Goal: Task Accomplishment & Management: Manage account settings

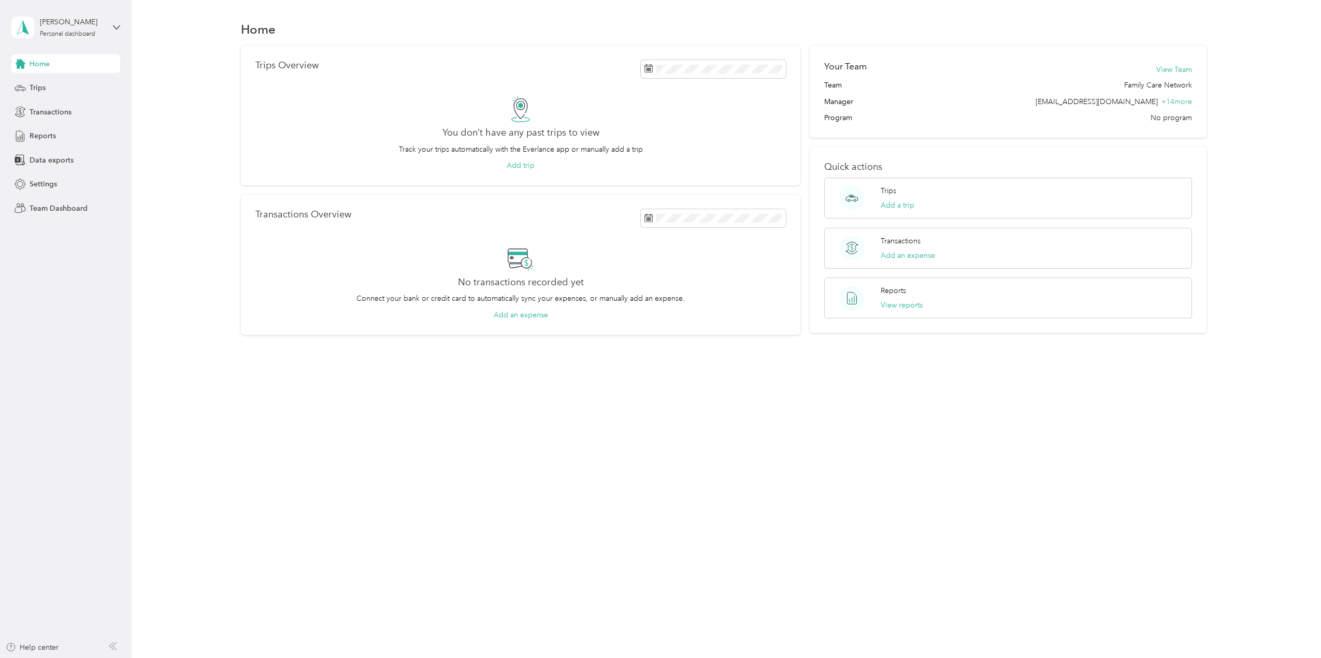
click at [54, 205] on span "Team Dashboard" at bounding box center [59, 208] width 58 height 11
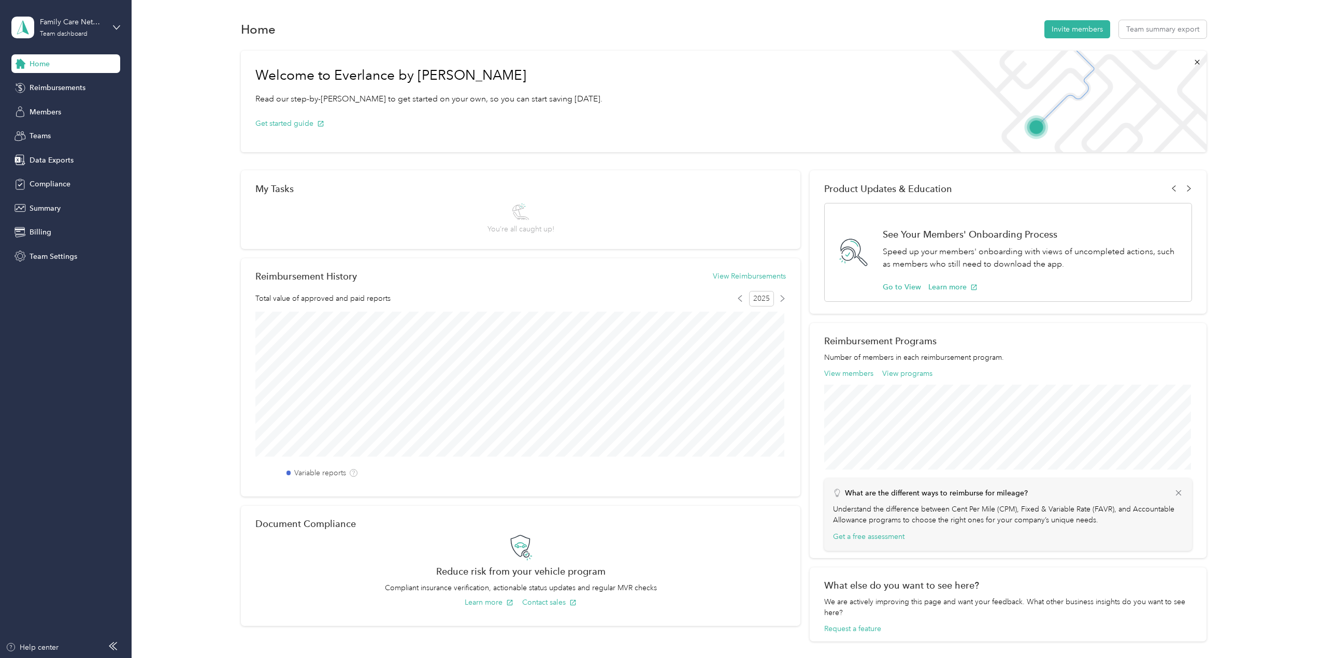
click at [50, 87] on span "Reimbursements" at bounding box center [58, 87] width 56 height 11
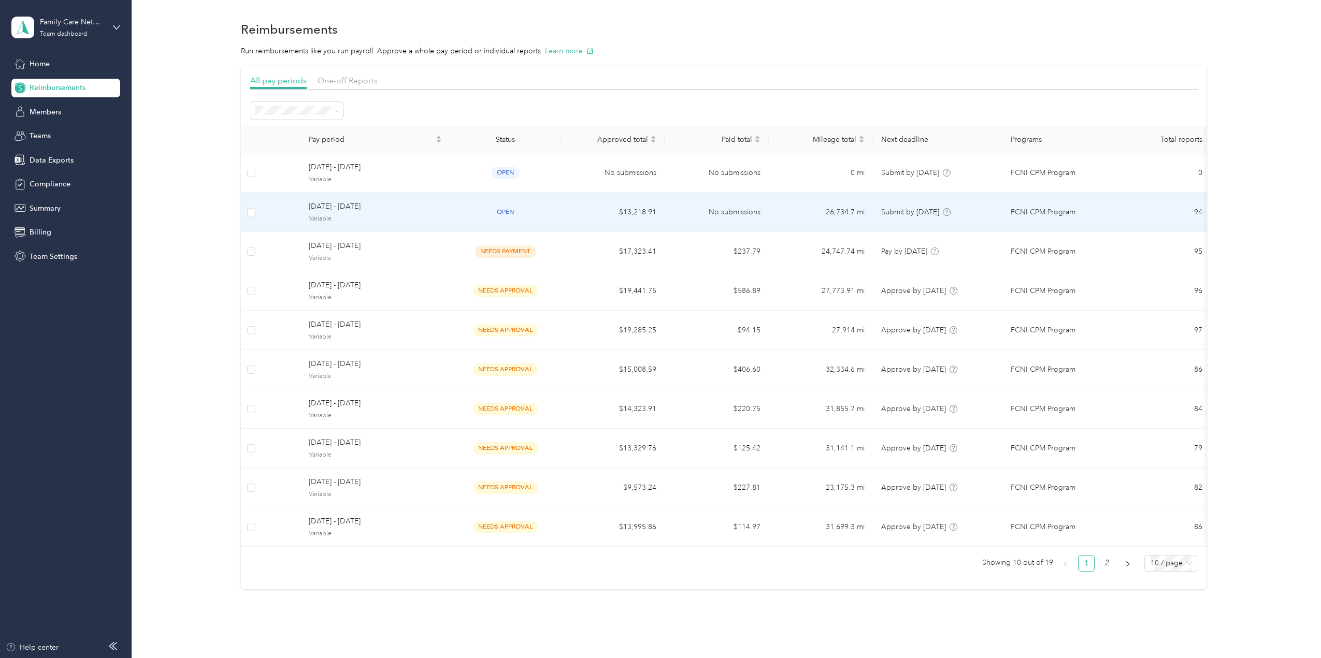
click at [363, 207] on span "[DATE] - [DATE]" at bounding box center [375, 206] width 133 height 11
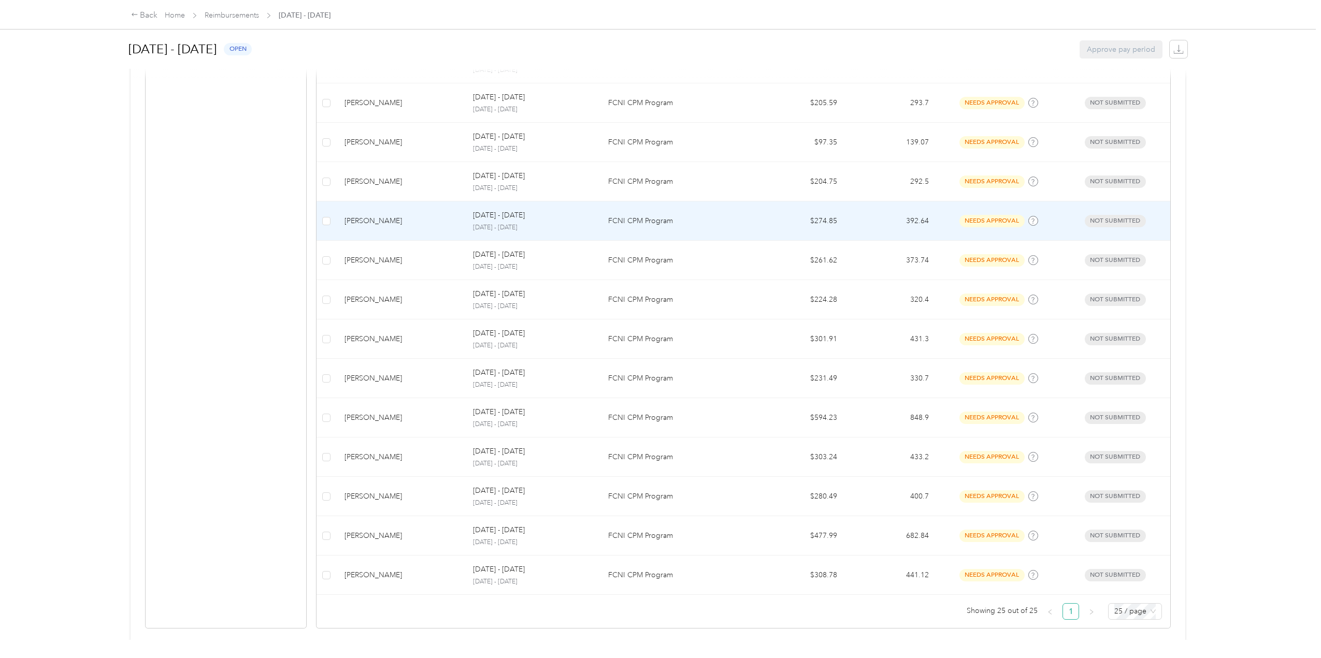
scroll to position [771, 0]
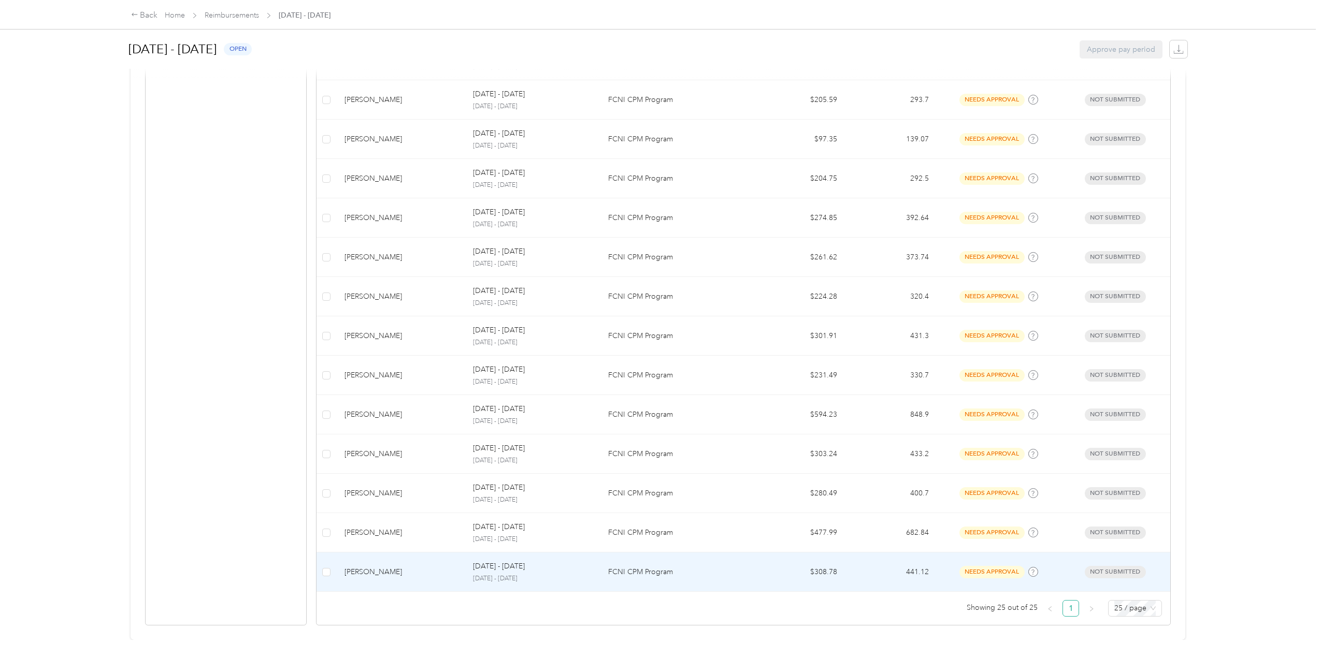
click at [374, 567] on div "[PERSON_NAME]" at bounding box center [401, 572] width 112 height 11
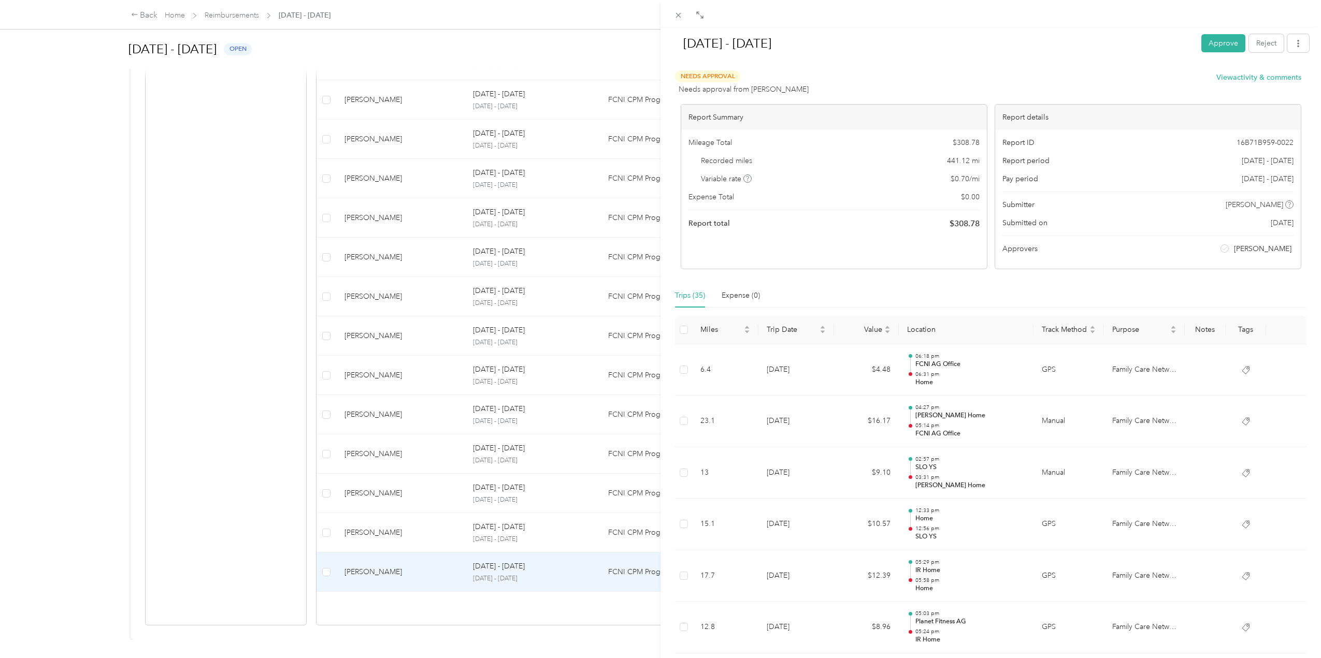
click at [1202, 48] on button "Approve" at bounding box center [1223, 43] width 44 height 18
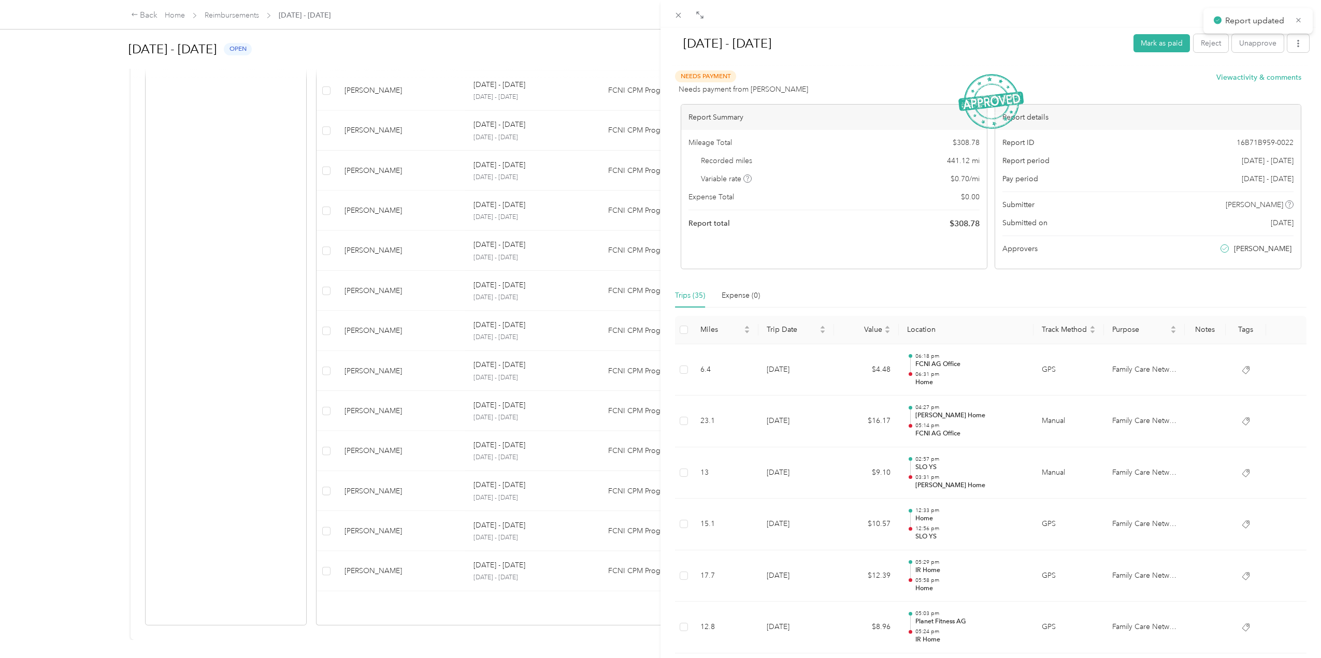
scroll to position [731, 0]
click at [293, 368] on div "[DATE] - [DATE] Mark as paid Reject Unapprove Needs Payment Needs payment from …" at bounding box center [660, 329] width 1321 height 658
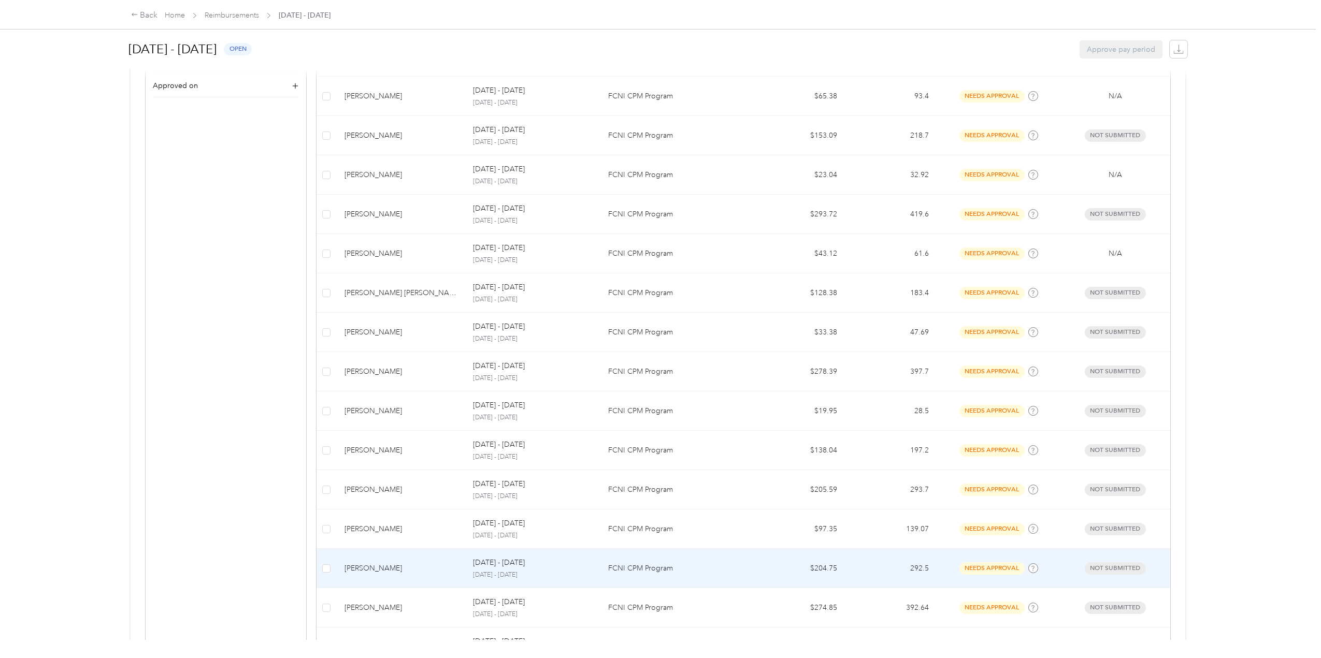
scroll to position [369, 0]
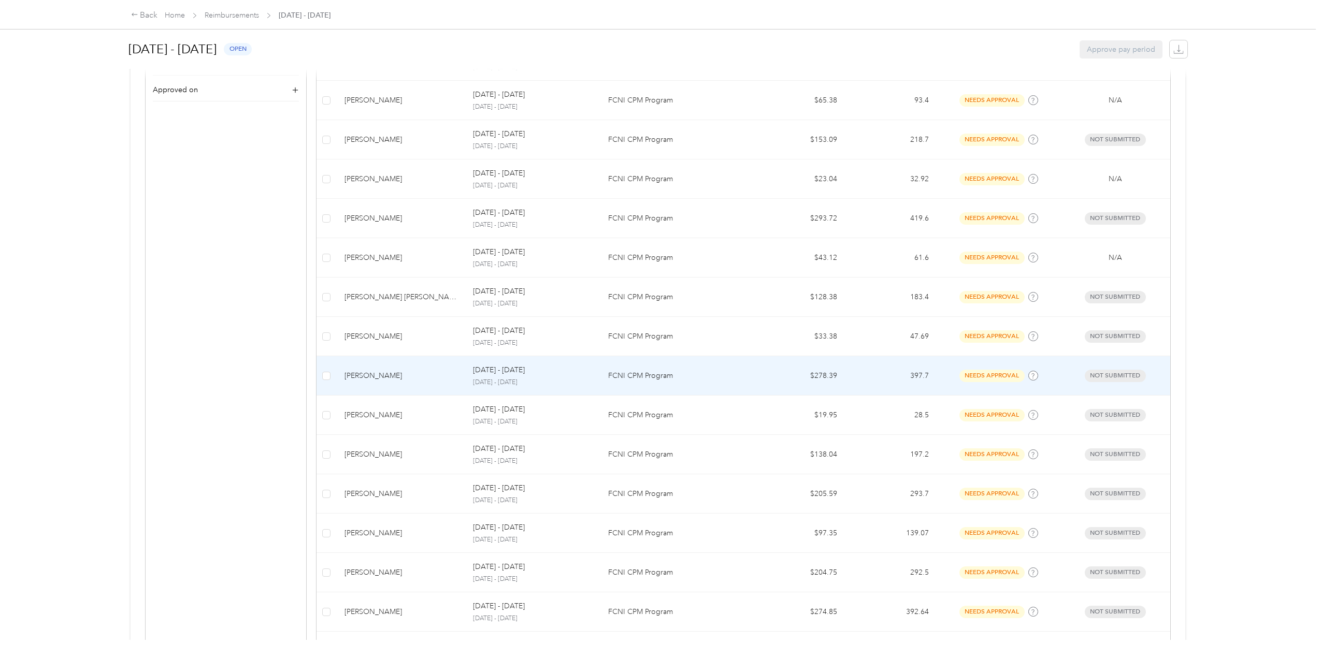
click at [368, 378] on div "[PERSON_NAME]" at bounding box center [401, 375] width 112 height 11
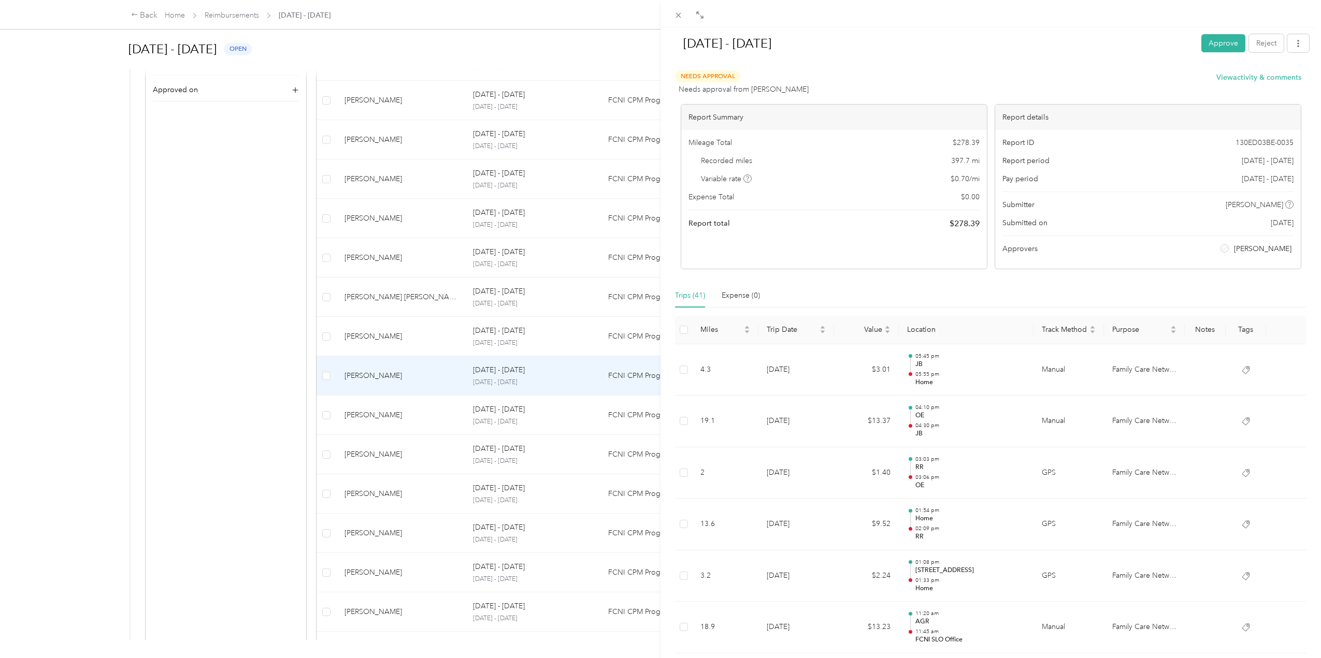
click at [1217, 38] on button "Approve" at bounding box center [1223, 43] width 44 height 18
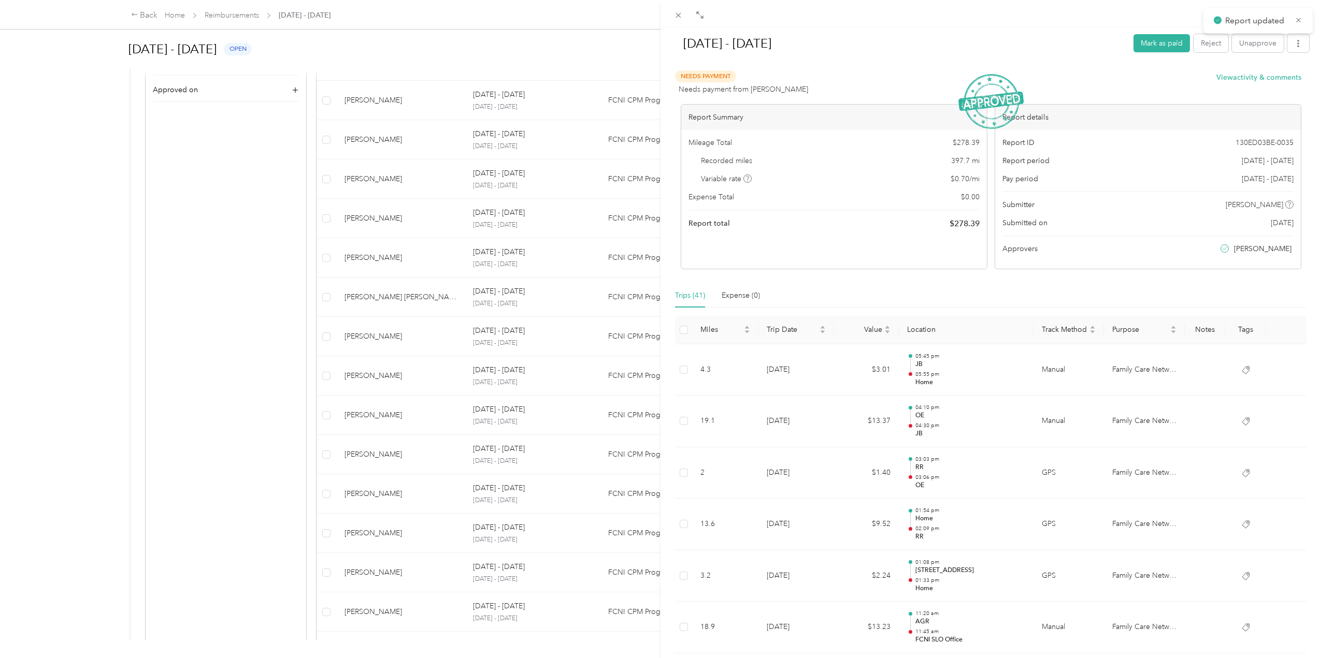
click at [371, 454] on div "[DATE] - [DATE] Mark as paid Reject Unapprove Needs Payment Needs payment from …" at bounding box center [660, 329] width 1321 height 658
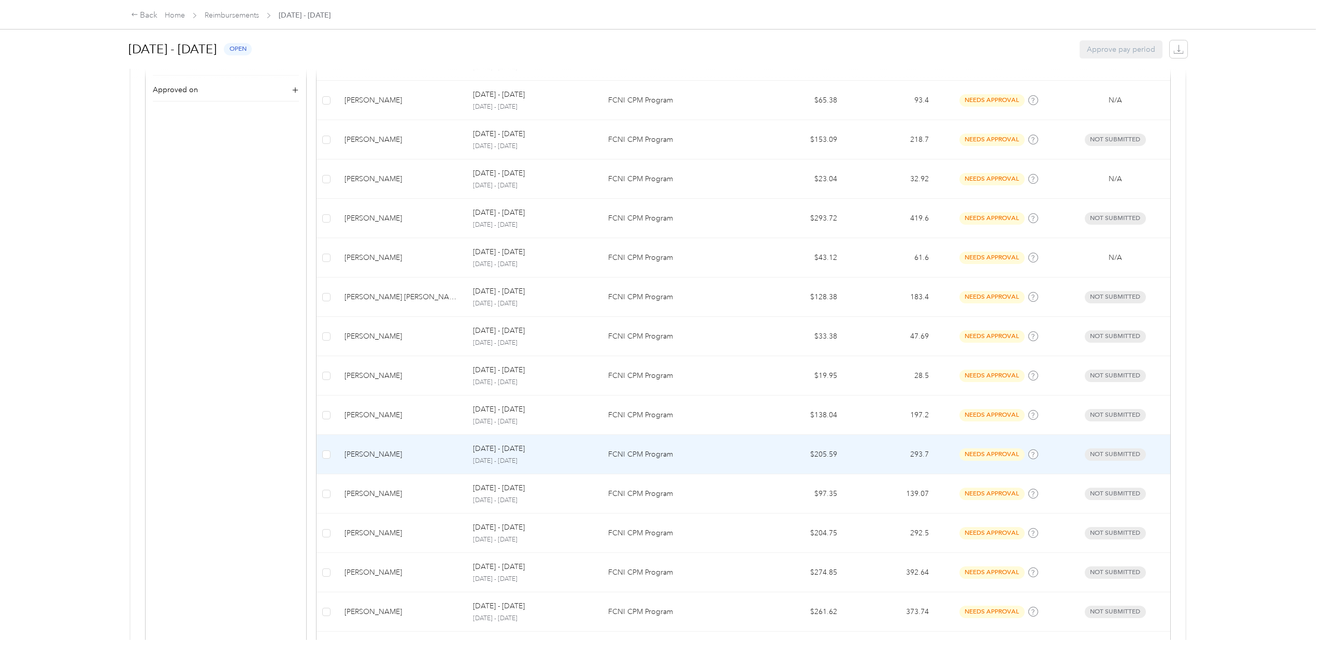
click at [380, 453] on div "[PERSON_NAME]" at bounding box center [401, 454] width 112 height 11
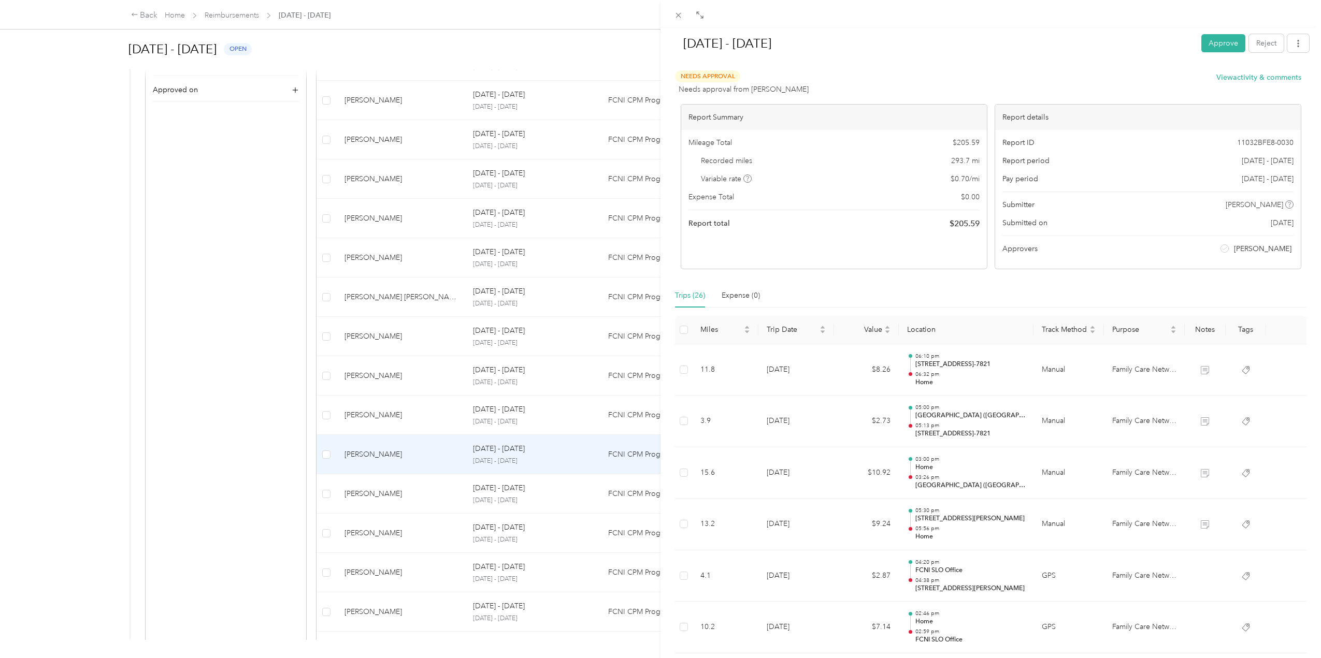
click at [1214, 42] on button "Approve" at bounding box center [1223, 43] width 44 height 18
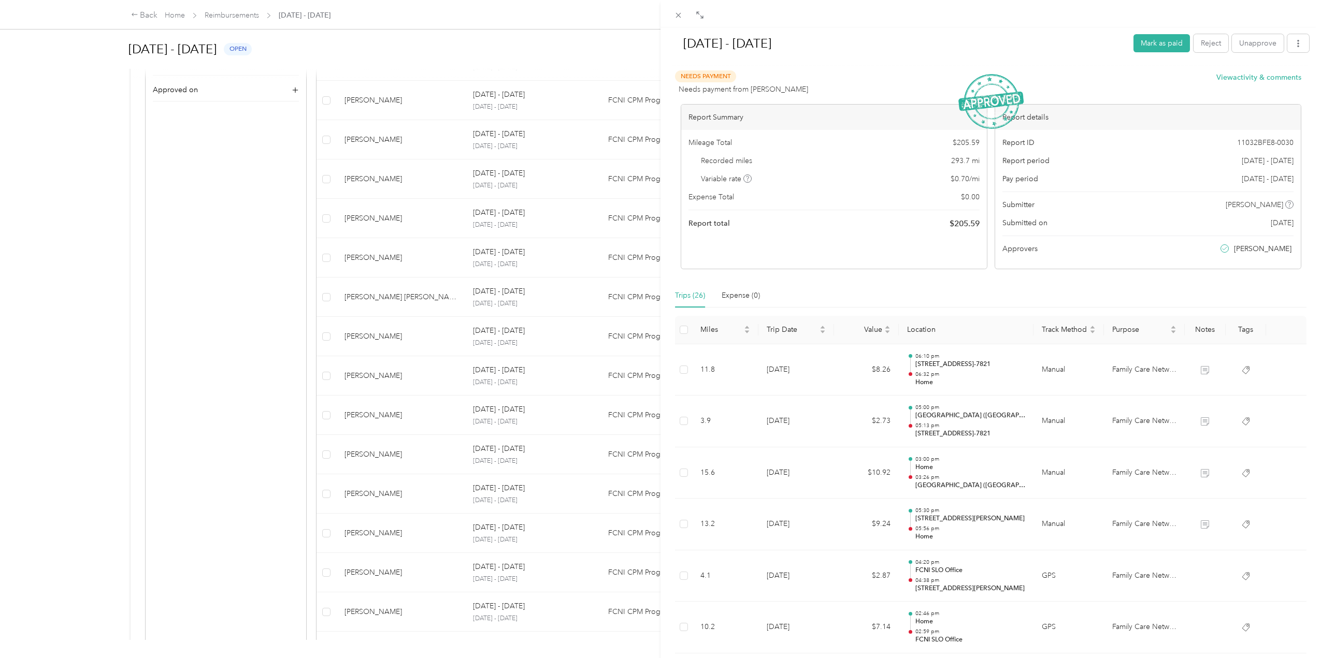
click at [174, 12] on div "[DATE] - [DATE] Mark as paid Reject Unapprove Needs Payment Needs payment from …" at bounding box center [660, 329] width 1321 height 658
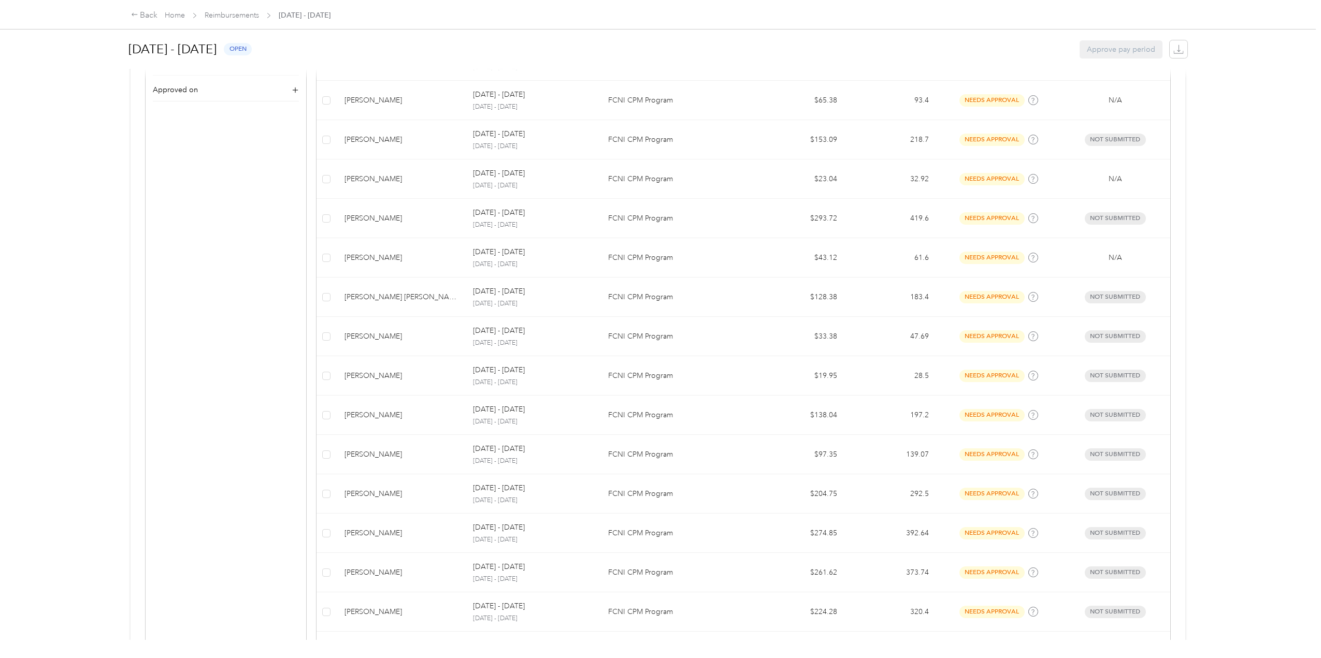
click at [178, 16] on link "Home" at bounding box center [175, 15] width 20 height 9
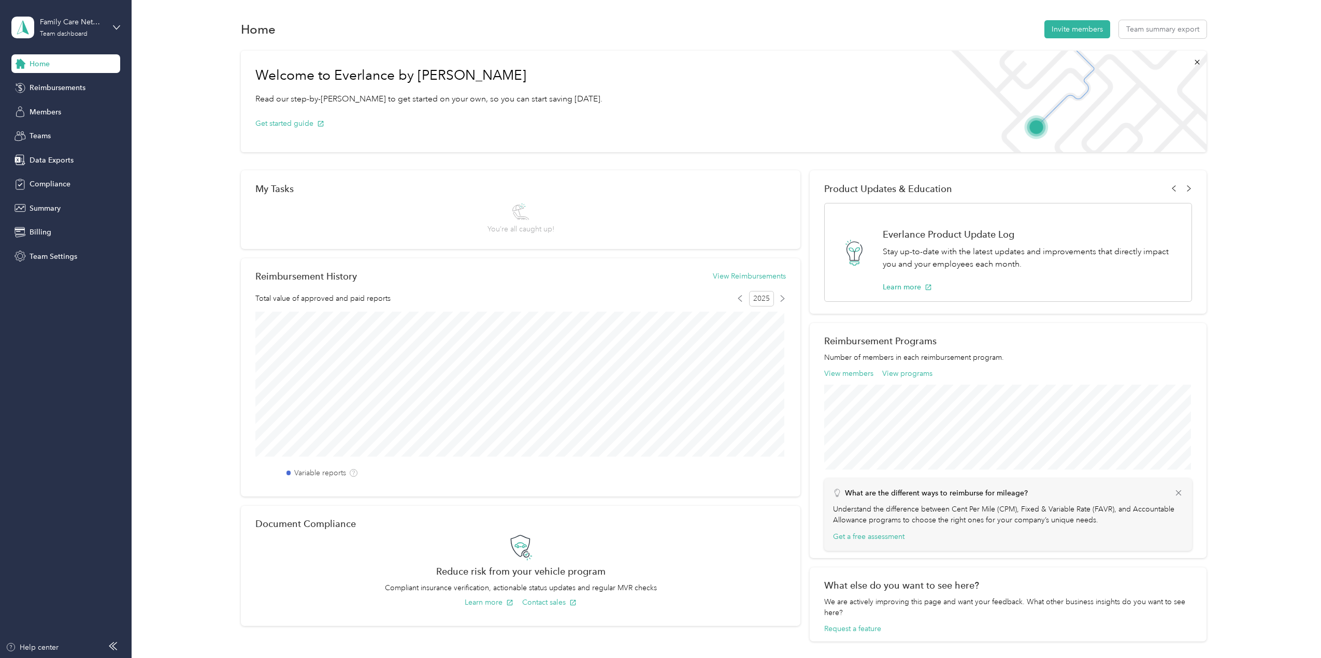
click at [47, 65] on span "Home" at bounding box center [40, 64] width 20 height 11
